Goal: Task Accomplishment & Management: Manage account settings

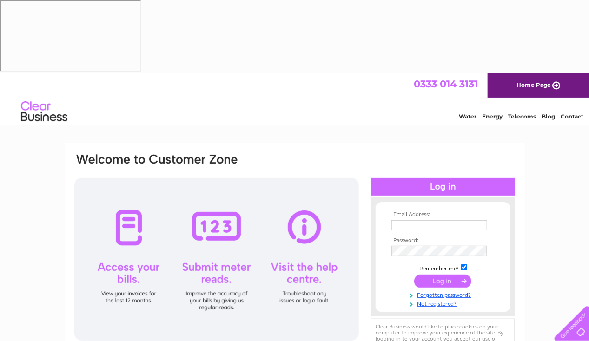
type input "info@interiormotivesnw.com"
click at [443, 275] on input "submit" at bounding box center [442, 281] width 57 height 13
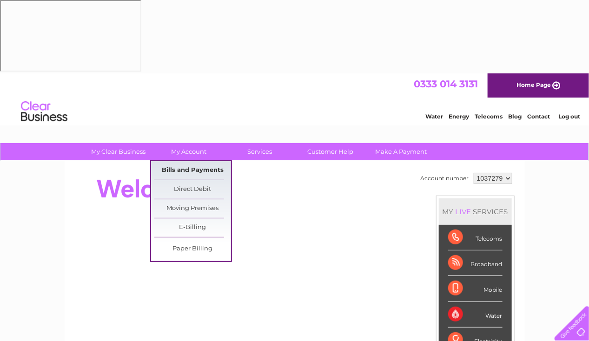
click at [192, 161] on link "Bills and Payments" at bounding box center [192, 170] width 77 height 19
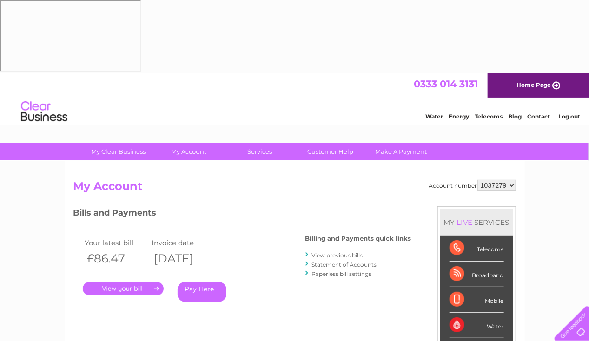
click at [126, 282] on link "." at bounding box center [123, 288] width 81 height 13
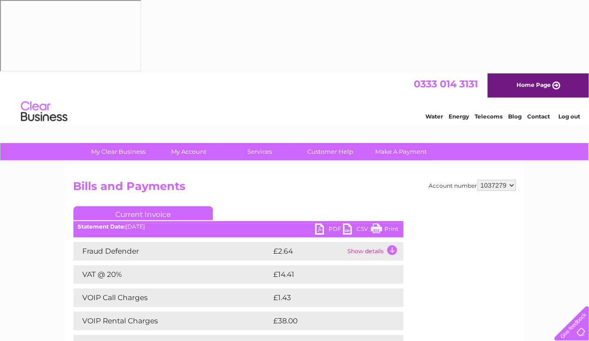
click at [321, 224] on link "PDF" at bounding box center [329, 230] width 28 height 13
